Goal: Task Accomplishment & Management: Manage account settings

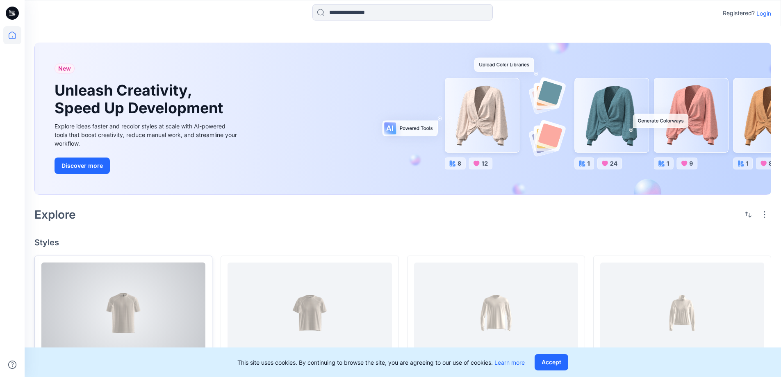
click at [136, 320] on div at bounding box center [123, 312] width 164 height 101
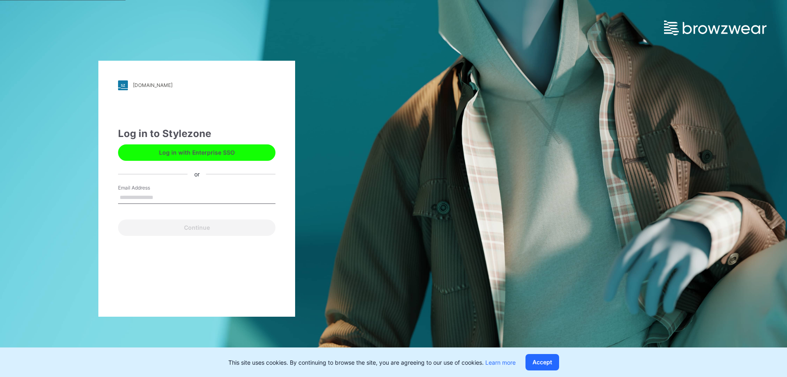
click at [168, 199] on input "Email Address" at bounding box center [196, 198] width 157 height 12
type input "**********"
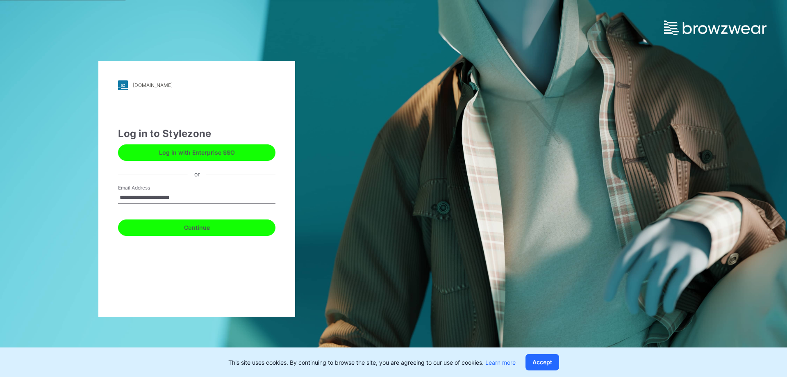
click at [231, 233] on button "Continue" at bounding box center [196, 227] width 157 height 16
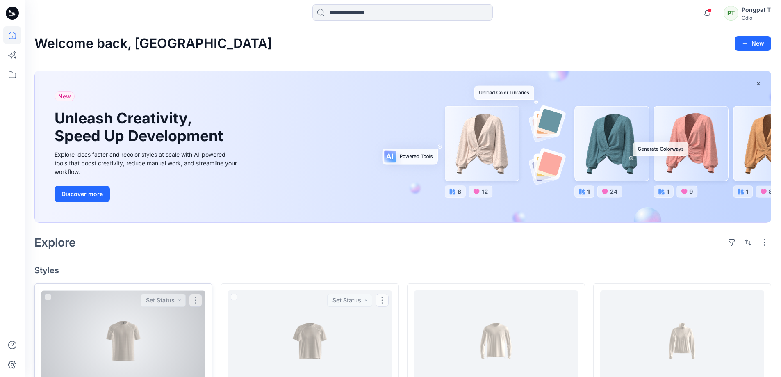
click at [151, 341] on div at bounding box center [123, 340] width 164 height 101
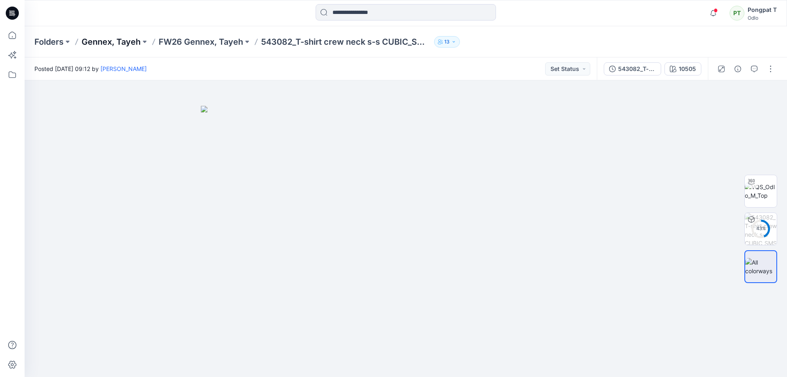
click at [126, 41] on p "Gennex, Tayeh" at bounding box center [111, 41] width 59 height 11
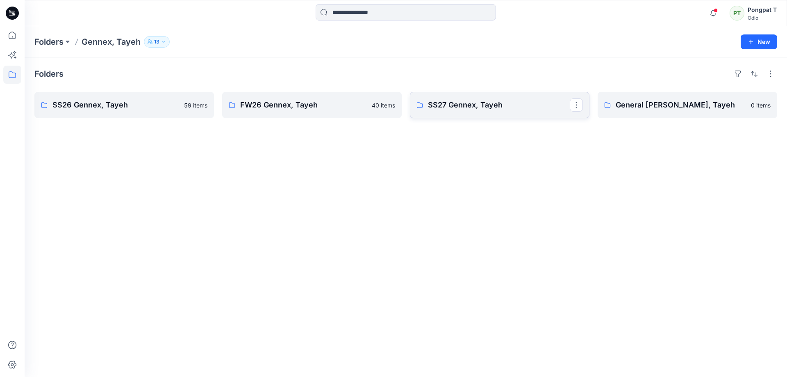
click at [448, 101] on p "SS27 Gennex, Tayeh" at bounding box center [499, 104] width 142 height 11
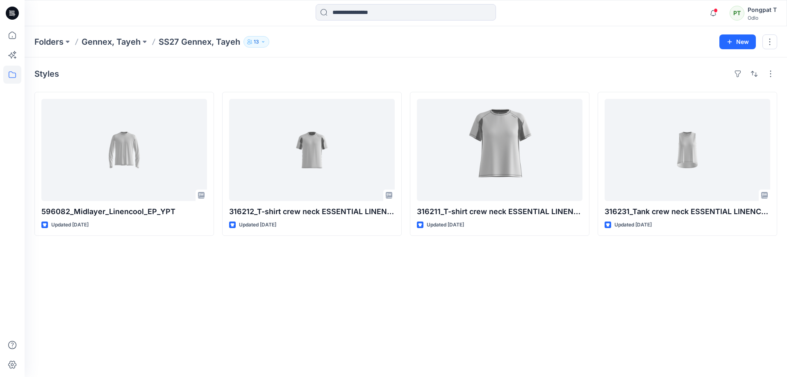
click at [327, 285] on div "Styles 596082_Midlayer_Linencool_EP_YPT Updated 23 days ago 316212_T-shirt crew…" at bounding box center [406, 216] width 763 height 319
click at [373, 77] on div "Styles" at bounding box center [405, 73] width 743 height 13
click at [114, 38] on p "Gennex, Tayeh" at bounding box center [111, 41] width 59 height 11
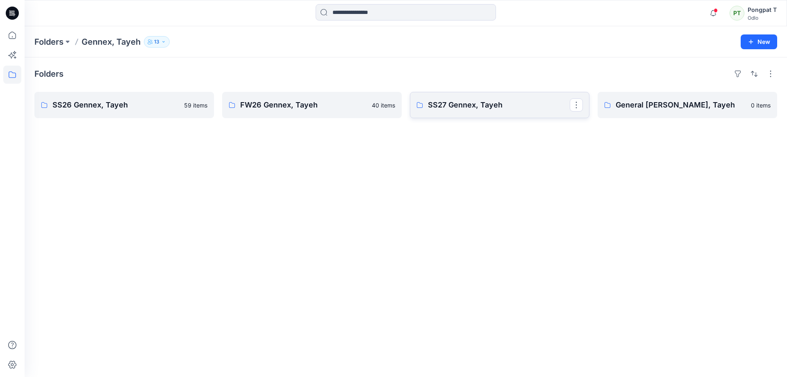
click at [474, 103] on p "SS27 Gennex, Tayeh" at bounding box center [499, 104] width 142 height 11
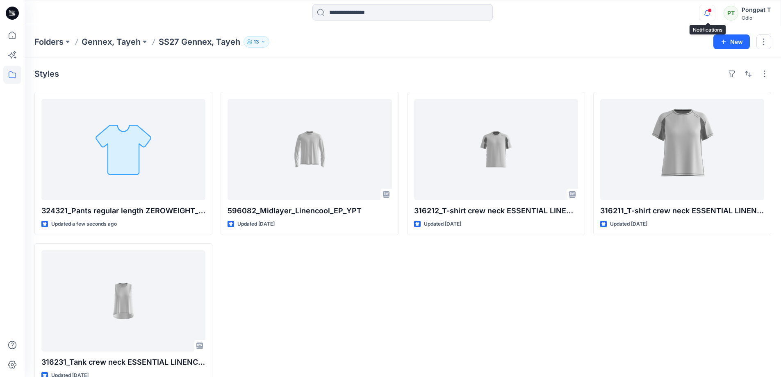
click at [708, 12] on icon "button" at bounding box center [708, 13] width 16 height 16
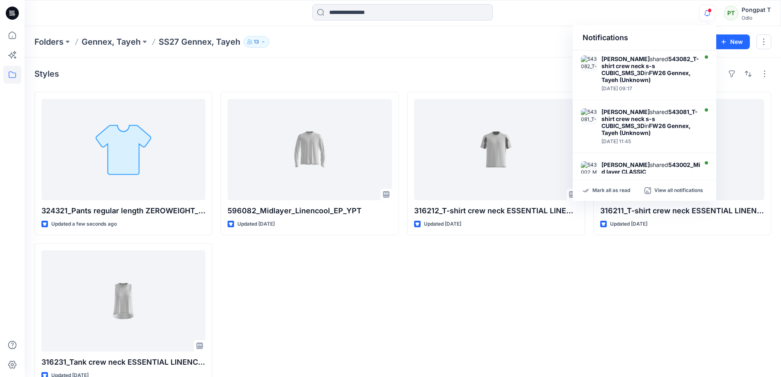
click at [348, 306] on div "596082_Midlayer_Linencool_EP_YPT Updated 23 days ago" at bounding box center [310, 239] width 178 height 294
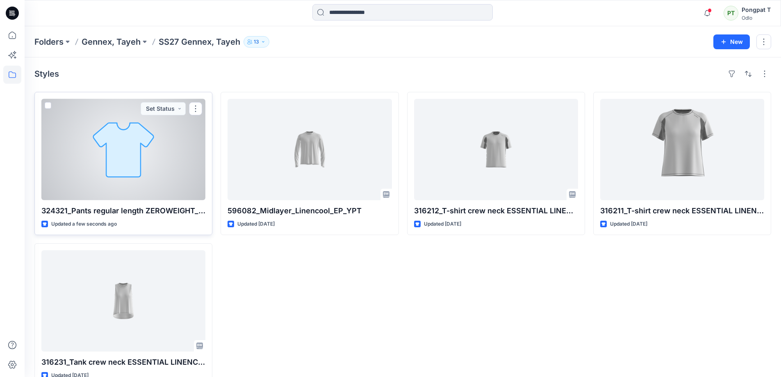
click at [155, 166] on div at bounding box center [123, 149] width 164 height 101
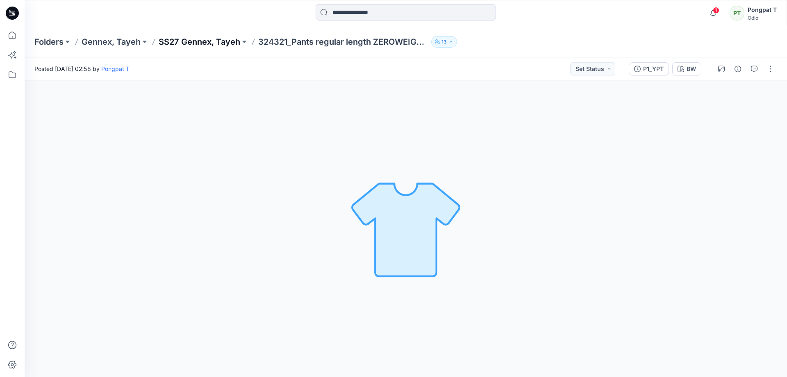
click at [216, 41] on p "SS27 Gennex, Tayeh" at bounding box center [200, 41] width 82 height 11
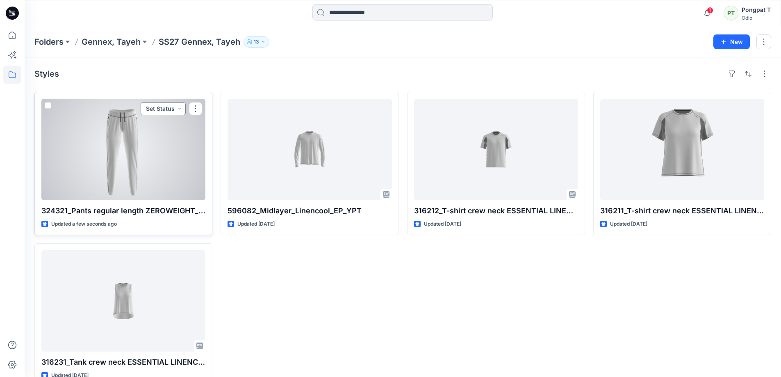
click at [179, 109] on button "Set Status" at bounding box center [163, 108] width 45 height 13
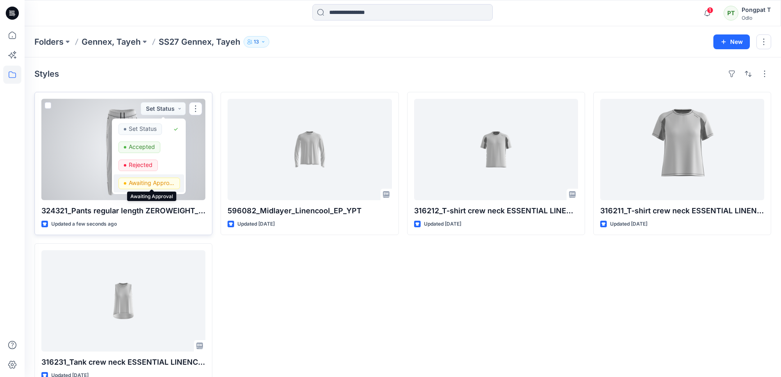
click at [155, 182] on p "Awaiting Approval" at bounding box center [152, 183] width 46 height 11
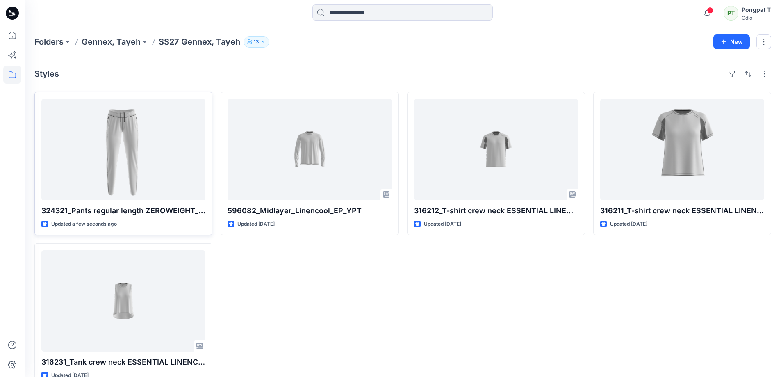
click at [337, 303] on div "596082_Midlayer_Linencool_EP_YPT Updated 23 days ago" at bounding box center [310, 239] width 178 height 294
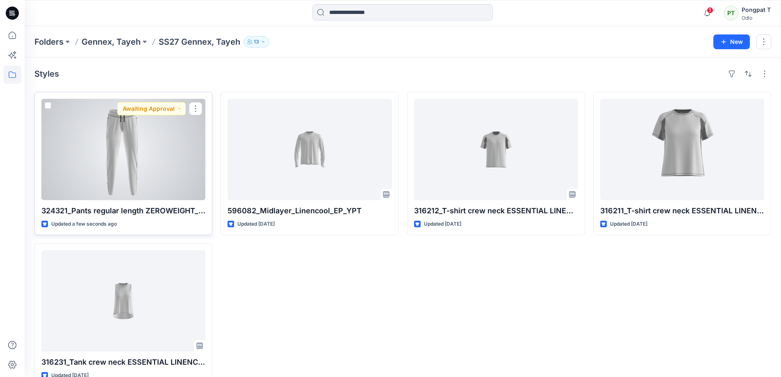
click at [168, 147] on div at bounding box center [123, 149] width 164 height 101
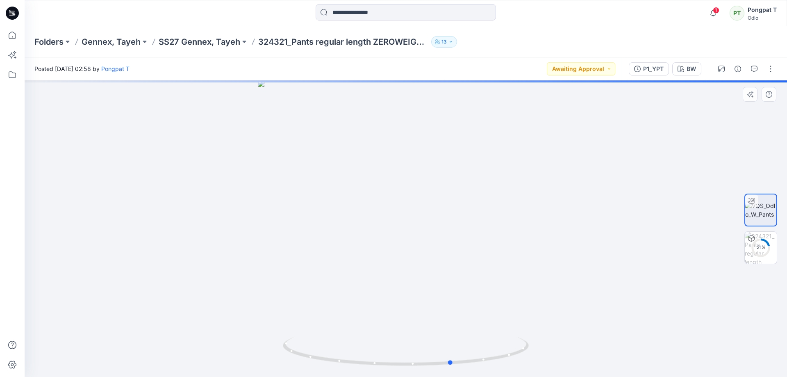
drag, startPoint x: 516, startPoint y: 355, endPoint x: 317, endPoint y: 319, distance: 202.9
click at [317, 319] on div at bounding box center [406, 228] width 763 height 297
click at [713, 11] on icon "button" at bounding box center [714, 12] width 6 height 5
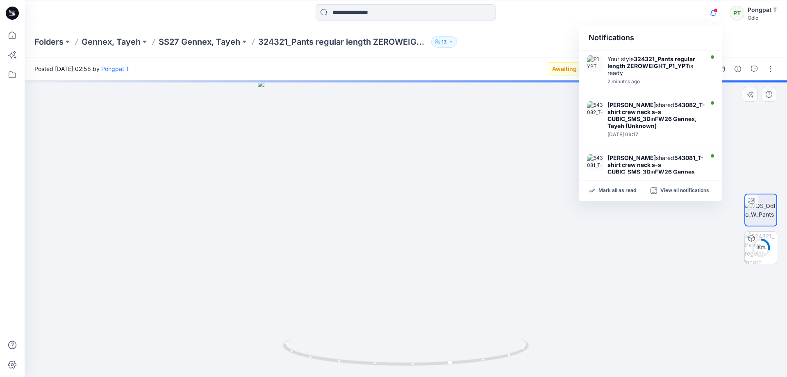
click at [562, 327] on div at bounding box center [406, 228] width 763 height 297
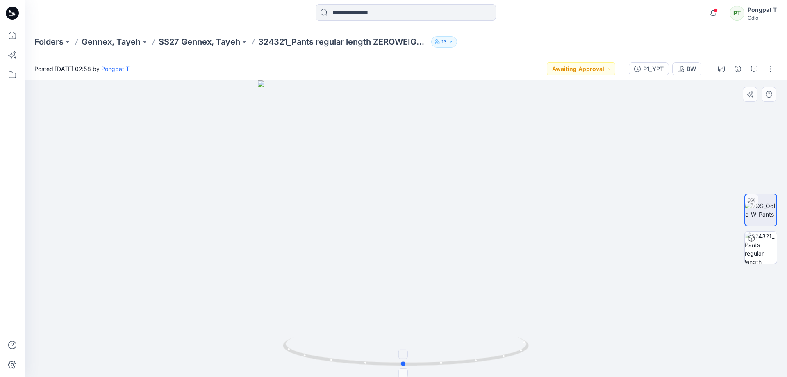
drag, startPoint x: 490, startPoint y: 355, endPoint x: 441, endPoint y: 351, distance: 48.9
click at [441, 351] on icon at bounding box center [407, 352] width 248 height 31
click at [592, 257] on div at bounding box center [406, 228] width 763 height 297
click at [203, 40] on p "SS27 Gennex, Tayeh" at bounding box center [200, 41] width 82 height 11
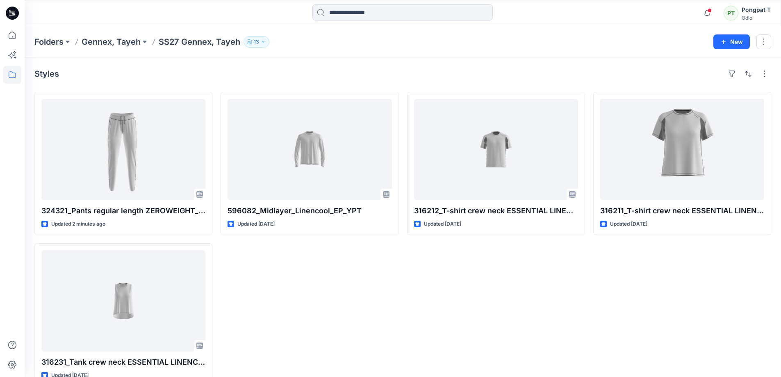
click at [345, 295] on div "596082_Midlayer_Linencool_EP_YPT Updated 23 days ago" at bounding box center [310, 239] width 178 height 294
click at [709, 13] on icon "button" at bounding box center [708, 13] width 16 height 16
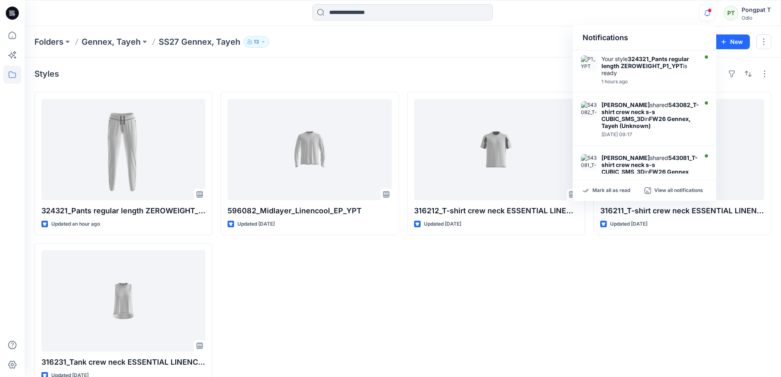
click at [281, 323] on div "596082_Midlayer_Linencool_EP_YPT Updated 23 days ago" at bounding box center [310, 239] width 178 height 294
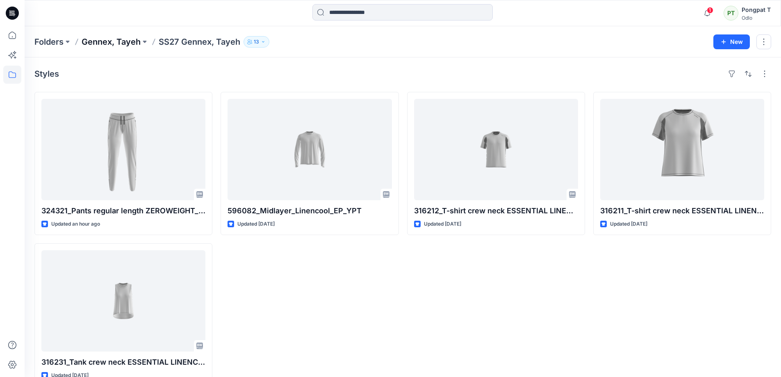
click at [113, 39] on p "Gennex, Tayeh" at bounding box center [111, 41] width 59 height 11
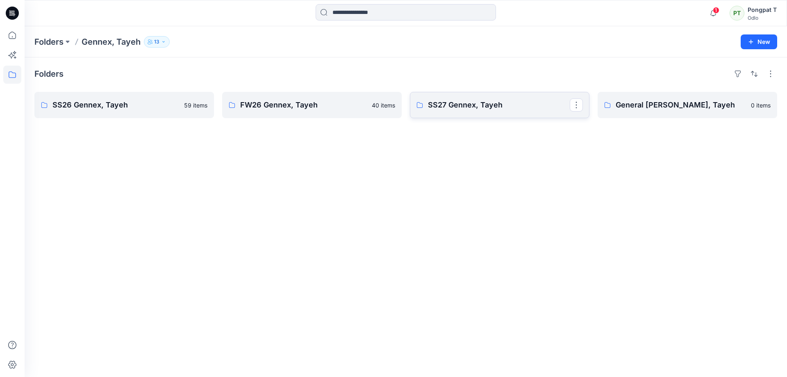
click at [495, 109] on p "SS27 Gennex, Tayeh" at bounding box center [499, 104] width 142 height 11
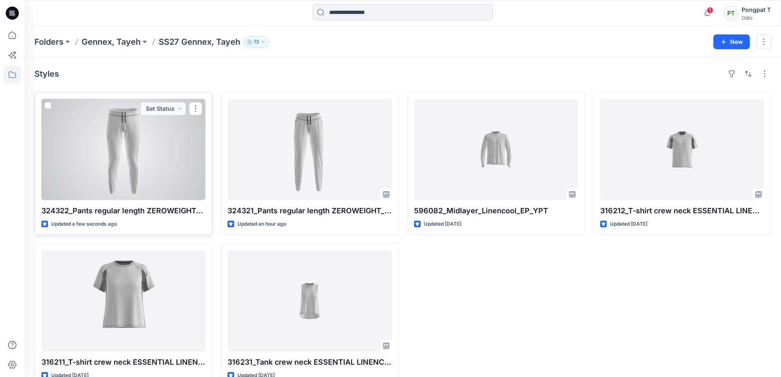
click at [145, 134] on div at bounding box center [123, 149] width 164 height 101
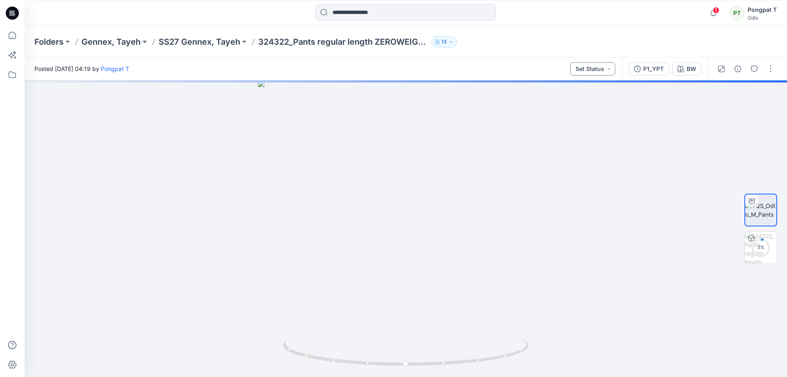
click at [607, 68] on button "Set Status" at bounding box center [592, 68] width 45 height 13
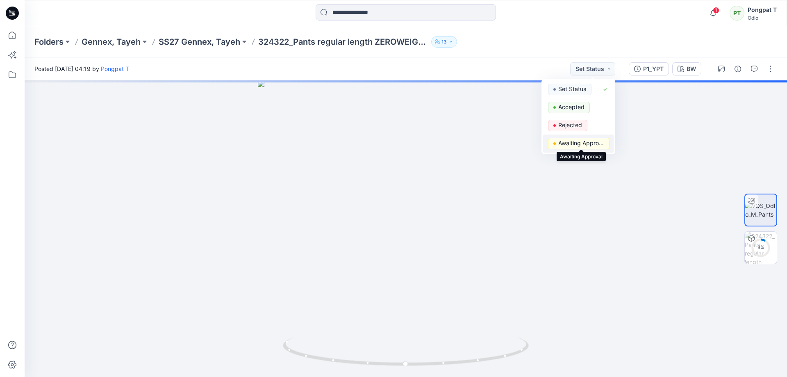
click at [583, 141] on p "Awaiting Approval" at bounding box center [582, 143] width 46 height 11
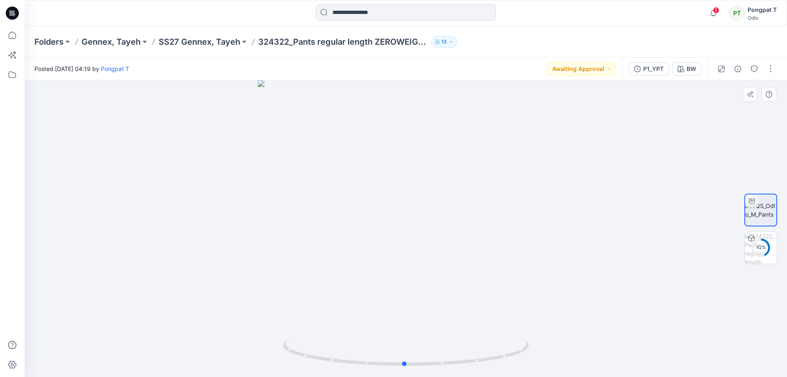
drag, startPoint x: 506, startPoint y: 349, endPoint x: 505, endPoint y: 325, distance: 24.6
click at [505, 325] on div at bounding box center [406, 228] width 763 height 297
click at [769, 256] on img at bounding box center [761, 248] width 32 height 32
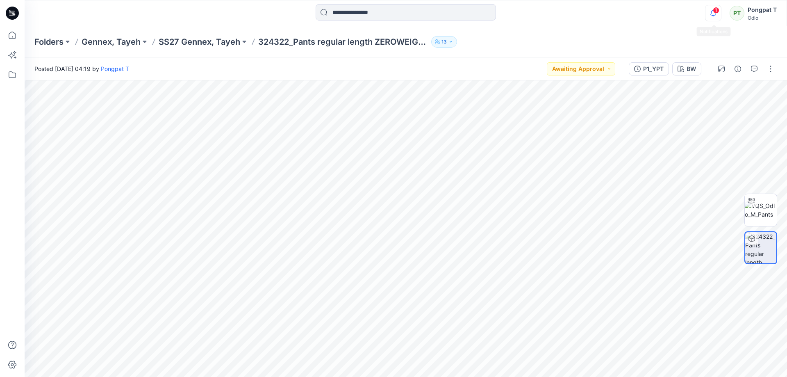
click at [714, 14] on icon "button" at bounding box center [714, 13] width 16 height 16
click at [752, 205] on div at bounding box center [751, 200] width 13 height 13
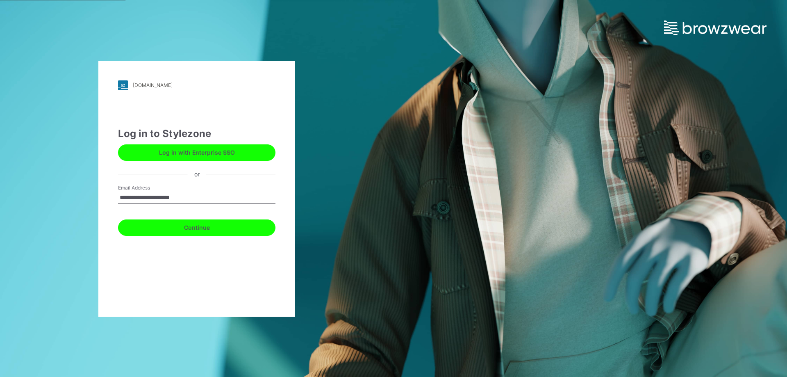
click at [227, 231] on button "Continue" at bounding box center [196, 227] width 157 height 16
